Goal: Transaction & Acquisition: Book appointment/travel/reservation

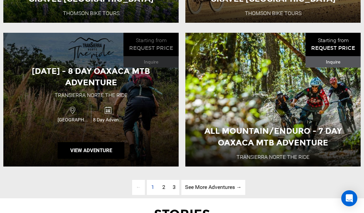
scroll to position [1670, 0]
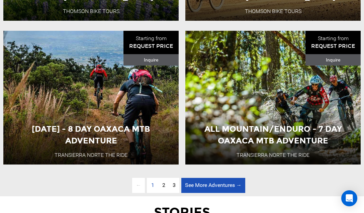
click at [198, 185] on link "See More Adventures → page" at bounding box center [213, 185] width 64 height 15
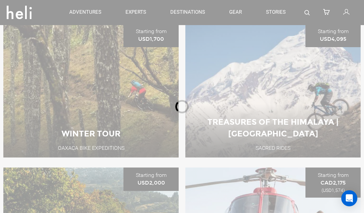
scroll to position [230, 0]
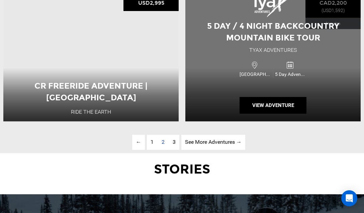
scroll to position [1738, 0]
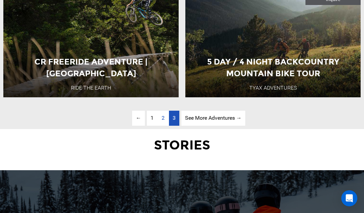
click at [175, 119] on span "3" at bounding box center [174, 118] width 3 height 6
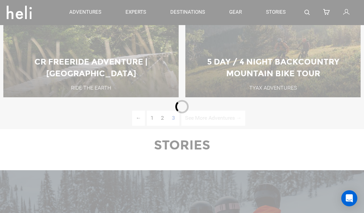
scroll to position [230, 0]
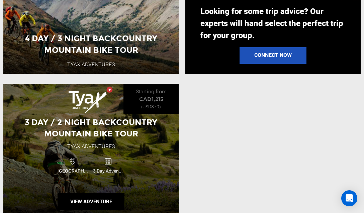
scroll to position [755, 0]
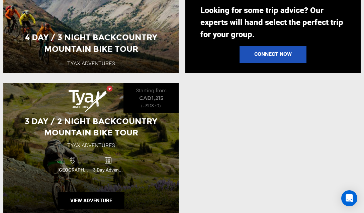
click at [56, 160] on div "[GEOGRAPHIC_DATA]" at bounding box center [73, 164] width 35 height 18
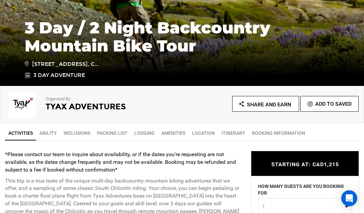
scroll to position [140, 0]
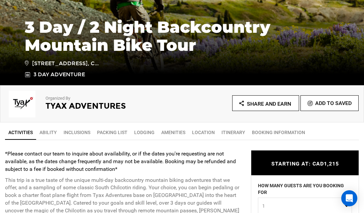
click at [49, 129] on link "Ability" at bounding box center [48, 132] width 24 height 13
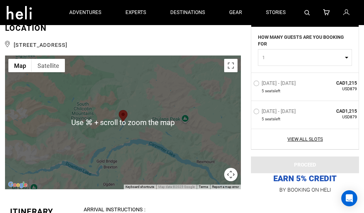
scroll to position [1317, 0]
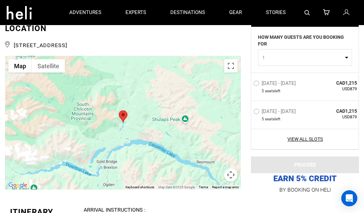
click at [139, 121] on div at bounding box center [123, 123] width 236 height 134
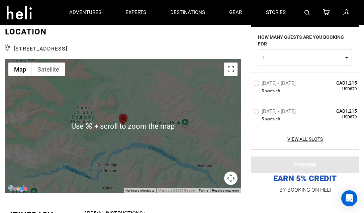
scroll to position [1314, 0]
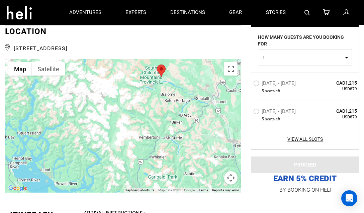
drag, startPoint x: 148, startPoint y: 120, endPoint x: 168, endPoint y: 69, distance: 55.4
click at [168, 69] on div at bounding box center [123, 126] width 236 height 134
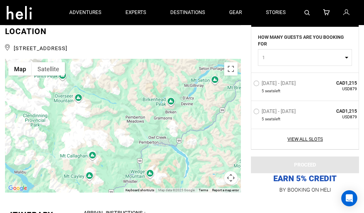
drag, startPoint x: 131, startPoint y: 87, endPoint x: 114, endPoint y: 125, distance: 41.2
click at [114, 125] on div at bounding box center [123, 126] width 236 height 134
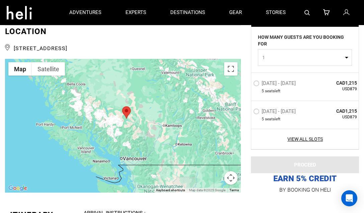
drag, startPoint x: 162, startPoint y: 81, endPoint x: 168, endPoint y: 96, distance: 16.3
click at [168, 96] on div at bounding box center [123, 126] width 236 height 134
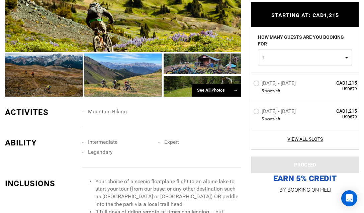
scroll to position [432, 0]
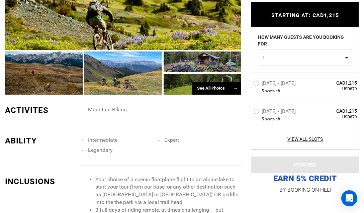
click at [219, 86] on div "See All Photos →" at bounding box center [216, 88] width 49 height 13
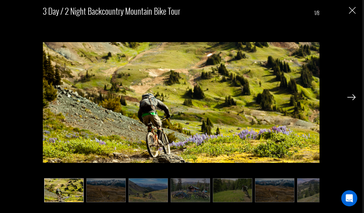
click at [352, 94] on div at bounding box center [351, 96] width 8 height 11
click at [352, 98] on img at bounding box center [351, 97] width 8 height 6
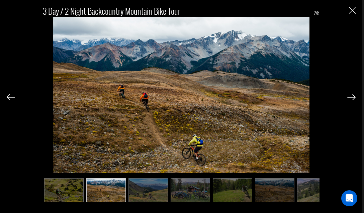
click at [352, 98] on img at bounding box center [351, 97] width 8 height 6
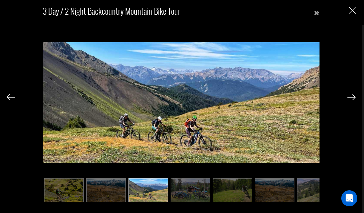
scroll to position [438, 0]
click at [352, 95] on img at bounding box center [351, 97] width 8 height 6
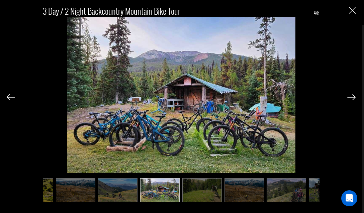
scroll to position [0, 33]
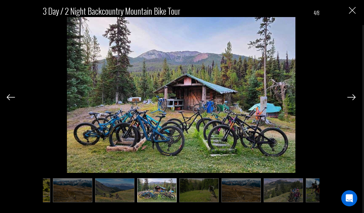
click at [352, 95] on img at bounding box center [351, 97] width 8 height 6
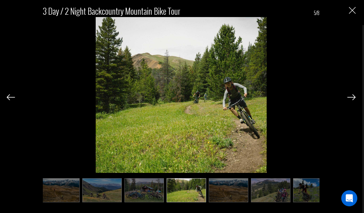
scroll to position [0, 61]
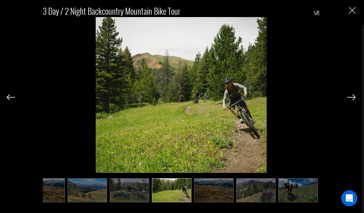
click at [352, 95] on img at bounding box center [351, 97] width 8 height 6
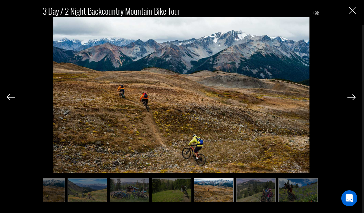
click at [352, 95] on img at bounding box center [351, 97] width 8 height 6
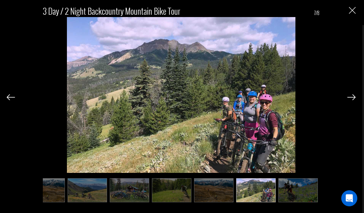
click at [352, 95] on img at bounding box center [351, 97] width 8 height 6
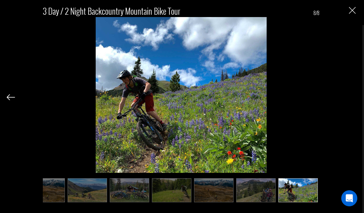
click at [352, 95] on div "3 Day / 2 Night Backcountry Mountain Bike Tour 8/8" at bounding box center [181, 101] width 349 height 202
click at [158, 96] on img at bounding box center [181, 102] width 171 height 171
click at [350, 9] on img "Close" at bounding box center [352, 10] width 7 height 7
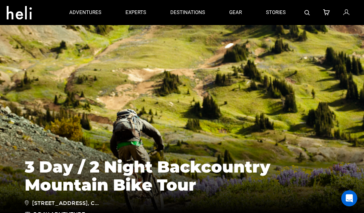
scroll to position [0, 0]
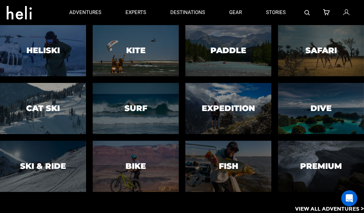
click at [190, 205] on app-adventures-list "Heliski Cat Ski Ski & Ride Kite Surf Bike Paddle Expedition Fish Safari Dive Pr…" at bounding box center [182, 119] width 364 height 188
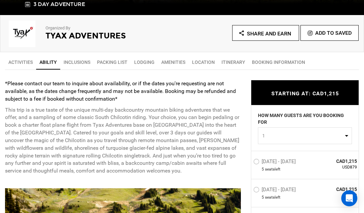
scroll to position [210, 0]
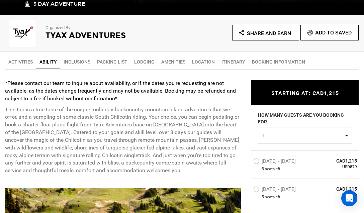
click at [175, 61] on link "Amenities" at bounding box center [173, 61] width 31 height 13
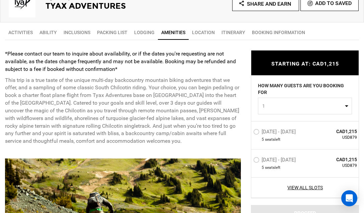
scroll to position [243, 0]
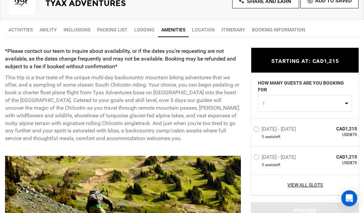
click at [24, 29] on link "Activities" at bounding box center [20, 29] width 31 height 13
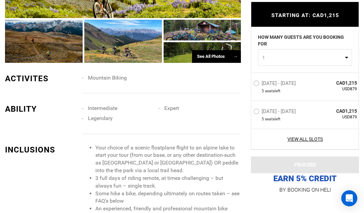
scroll to position [496, 0]
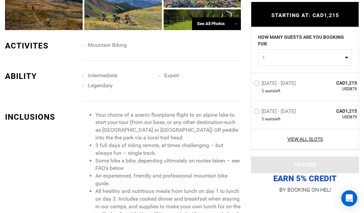
click at [223, 128] on li "Your choice of a scenic floatplane flight to an alpine lake to start your tour …" at bounding box center [168, 126] width 146 height 30
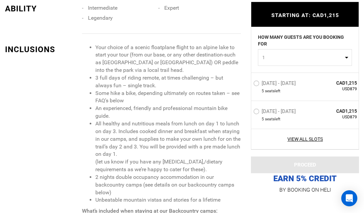
scroll to position [567, 0]
